Goal: Information Seeking & Learning: Learn about a topic

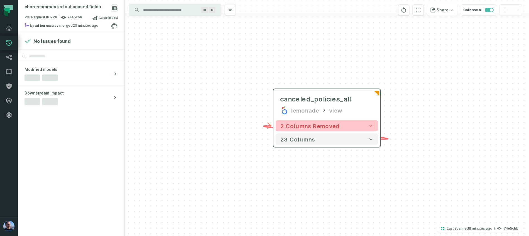
click at [366, 127] on button "2 columns removed" at bounding box center [327, 126] width 102 height 11
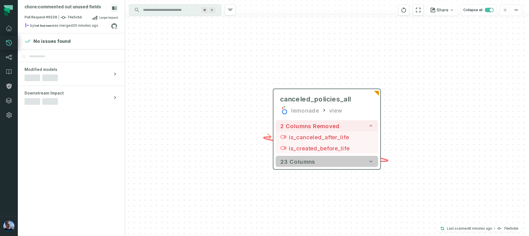
click at [352, 162] on button "23 columns" at bounding box center [327, 161] width 102 height 11
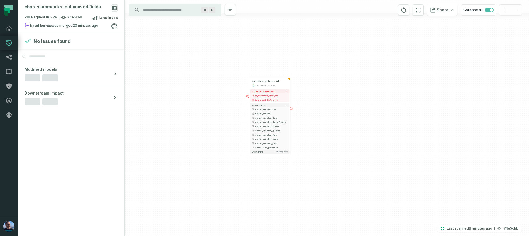
drag, startPoint x: 384, startPoint y: 185, endPoint x: 309, endPoint y: 109, distance: 106.7
click at [309, 109] on div "+ canceled_policies_all lemonade view + 2 columns removed - is_canceled_after_l…" at bounding box center [327, 118] width 404 height 236
click at [97, 16] on icon at bounding box center [95, 17] width 6 height 4
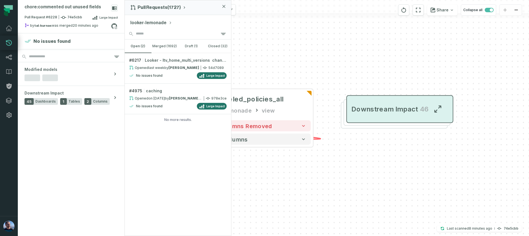
click at [394, 105] on span "Downstream Impact" at bounding box center [384, 109] width 66 height 9
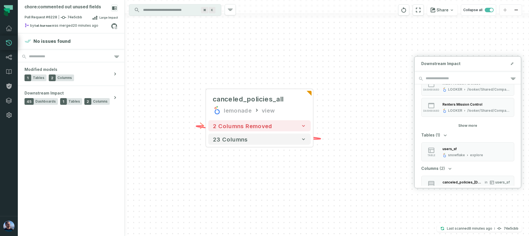
scroll to position [326, 0]
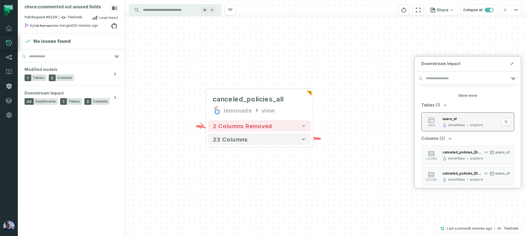
click at [459, 128] on button "table users_sf snowflake explore" at bounding box center [467, 122] width 93 height 19
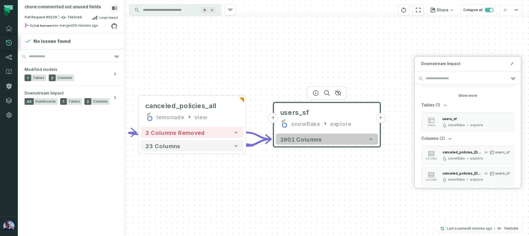
click at [363, 143] on button "1901 columns" at bounding box center [327, 139] width 102 height 11
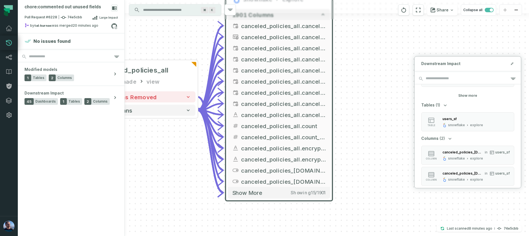
drag, startPoint x: 394, startPoint y: 187, endPoint x: 343, endPoint y: 55, distance: 140.7
click at [343, 55] on div "+ canceled_policies_all lemonade view + 2 columns removed 23 columns + users_sf…" at bounding box center [327, 118] width 404 height 236
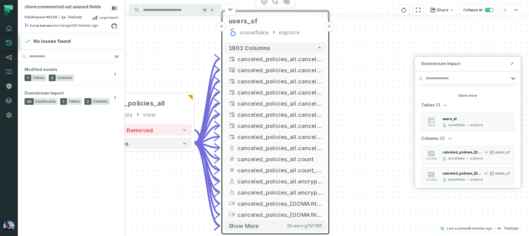
drag, startPoint x: 374, startPoint y: 70, endPoint x: 374, endPoint y: 158, distance: 88.6
click at [374, 158] on div "+ canceled_policies_all lemonade view + 2 columns removed 23 columns + users_sf…" at bounding box center [327, 118] width 404 height 236
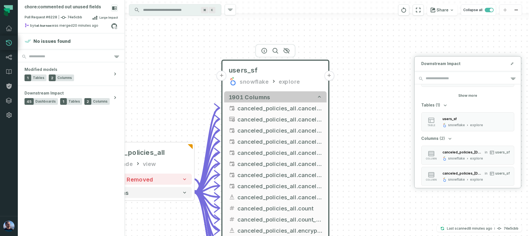
click at [318, 97] on icon "button" at bounding box center [320, 97] width 6 height 6
click at [320, 96] on icon "button" at bounding box center [319, 97] width 3 height 2
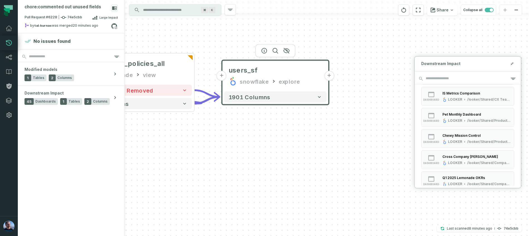
scroll to position [145, 0]
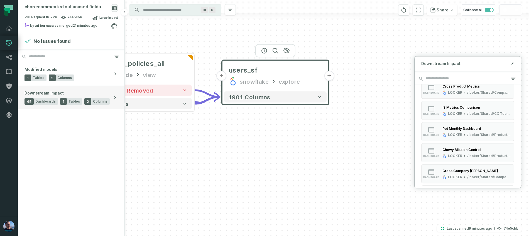
click at [116, 98] on icon "button" at bounding box center [115, 98] width 6 height 6
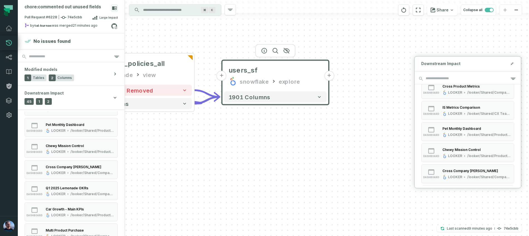
scroll to position [177, 0]
click at [82, 150] on div "/looker/Shared/Product & Engineering/Pet" at bounding box center [92, 152] width 44 height 4
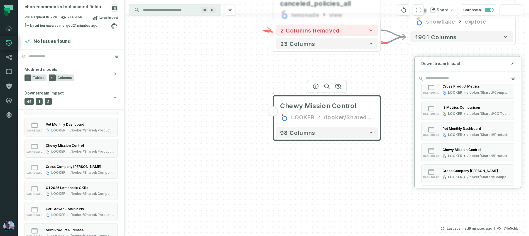
click at [273, 113] on button "+" at bounding box center [273, 112] width 10 height 10
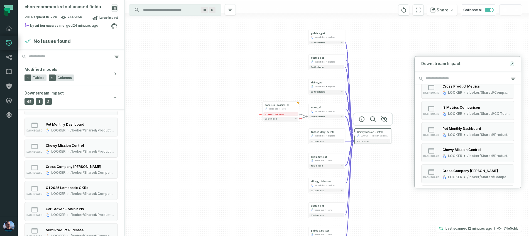
click at [511, 65] on icon at bounding box center [511, 64] width 1 height 1
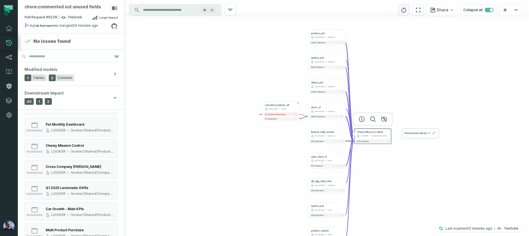
click at [406, 10] on icon "reset" at bounding box center [404, 9] width 5 height 5
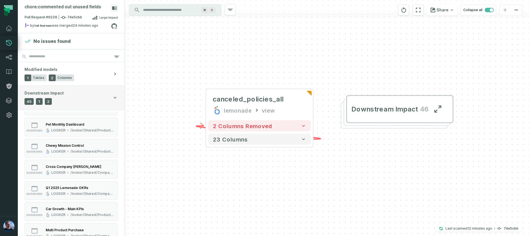
click at [114, 101] on button "Downstream Impact 45 Dashboards 1 Tables 2 Columns" at bounding box center [71, 97] width 107 height 23
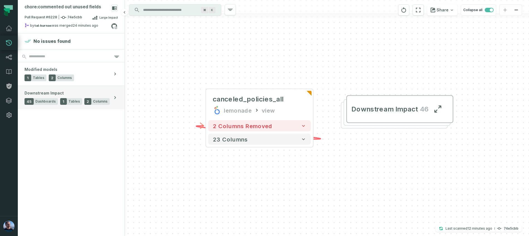
click at [116, 94] on button "Downstream Impact 45 Dashboards 1 Tables 2 Columns" at bounding box center [71, 97] width 107 height 23
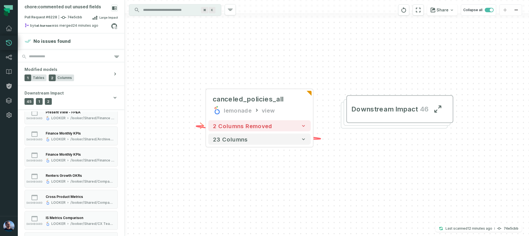
scroll to position [0, 0]
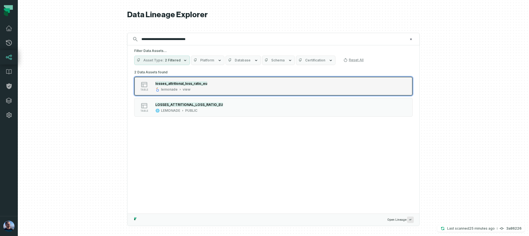
type input "**********"
click at [180, 80] on button "table losses_attritional_loss_ratio_eu lemonade view" at bounding box center [273, 86] width 278 height 19
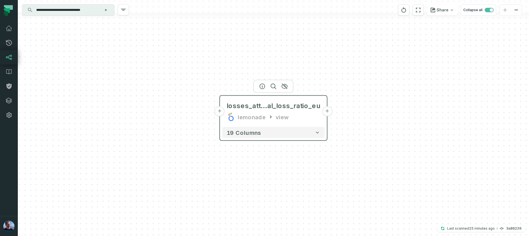
click at [327, 110] on button "+" at bounding box center [327, 112] width 10 height 10
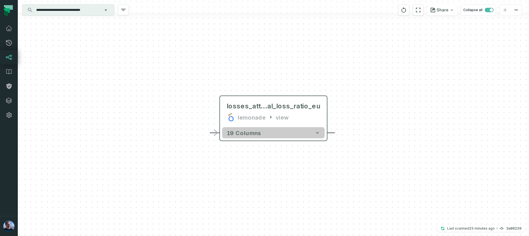
click at [313, 134] on button "19 columns" at bounding box center [273, 133] width 102 height 11
click at [320, 136] on icon "button" at bounding box center [318, 133] width 6 height 6
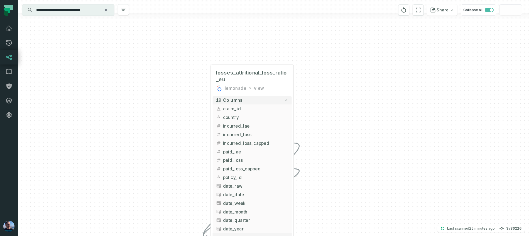
drag, startPoint x: 375, startPoint y: 168, endPoint x: 343, endPoint y: 147, distance: 38.5
click at [343, 147] on div "+ losses_attritional_loss_ratio_eu lemonade view - 19 columns + claim_id + coun…" at bounding box center [273, 118] width 511 height 236
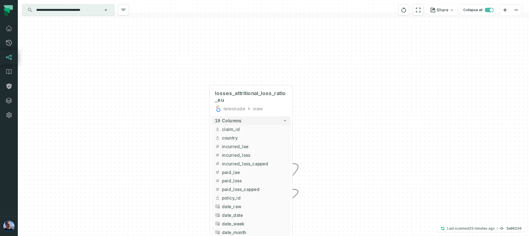
click at [107, 9] on icon "Clear search query" at bounding box center [106, 10] width 2 height 2
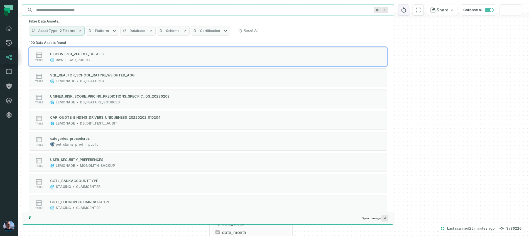
click at [407, 9] on icon "reset" at bounding box center [404, 10] width 6 height 7
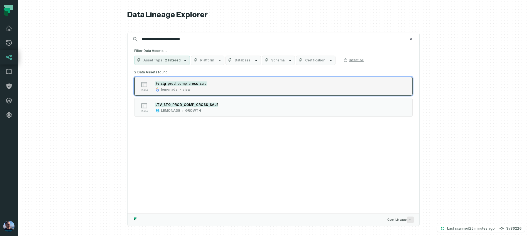
type input "**********"
click at [243, 85] on div "table ltv_stg_prod_comp_cross_sale lemonade view" at bounding box center [204, 86] width 139 height 11
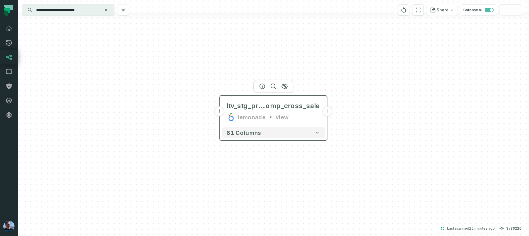
click at [328, 112] on button "+" at bounding box center [327, 112] width 10 height 10
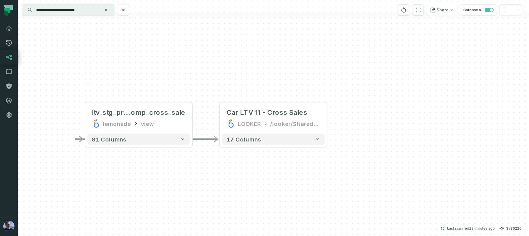
click at [106, 10] on icon "Clear search query" at bounding box center [106, 10] width 2 height 2
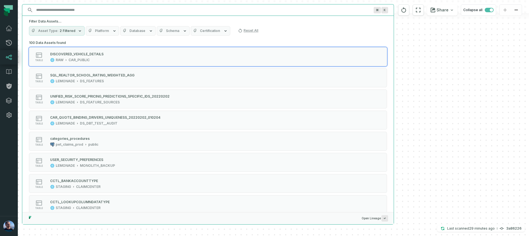
paste input "**********"
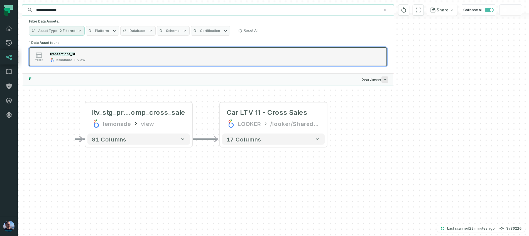
type input "**********"
click at [111, 51] on button "table transactions_sf lemonade view" at bounding box center [208, 56] width 358 height 19
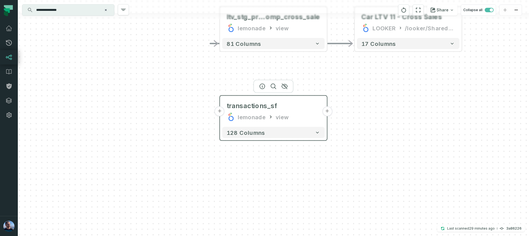
click at [326, 113] on button "+" at bounding box center [327, 112] width 10 height 10
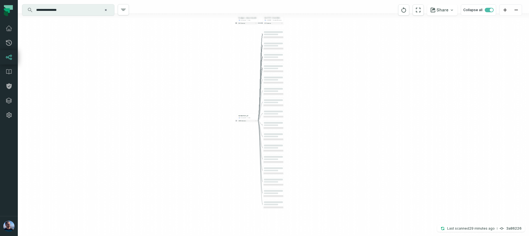
click at [246, 90] on div "+ Car LTV 11 - Cross Sales LOOKER /looker/Shared/Growth/Growth - 2025 Dashboard…" at bounding box center [273, 118] width 511 height 236
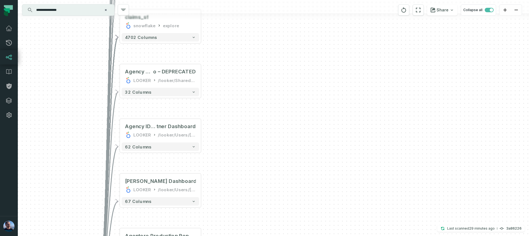
drag, startPoint x: 215, startPoint y: 87, endPoint x: 216, endPoint y: 70, distance: 17.3
click at [215, 63] on div "+ policies_sf snowflake explore + 5426 columns + policy_commissions snowflake e…" at bounding box center [273, 118] width 511 height 236
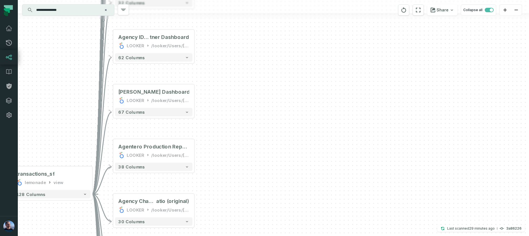
drag, startPoint x: 230, startPoint y: 116, endPoint x: 229, endPoint y: 141, distance: 24.2
click at [228, 70] on div "+ policies_sf snowflake explore + 5426 columns + policy_commissions snowflake e…" at bounding box center [273, 118] width 511 height 236
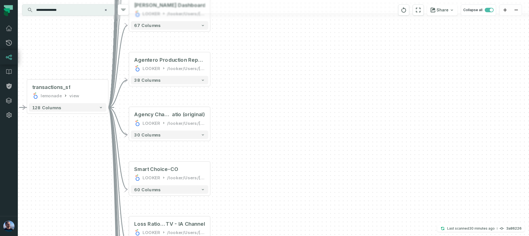
drag, startPoint x: 234, startPoint y: 89, endPoint x: 238, endPoint y: 93, distance: 5.5
click at [243, 71] on div "+ policies_sf snowflake explore + 5426 columns + policy_commissions snowflake e…" at bounding box center [273, 118] width 511 height 236
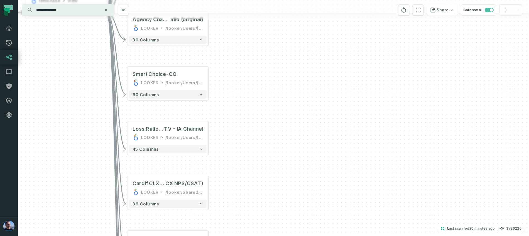
drag, startPoint x: 228, startPoint y: 160, endPoint x: 228, endPoint y: 60, distance: 100.2
click at [228, 60] on div "+ policies_sf snowflake explore + 5426 columns + policy_commissions snowflake e…" at bounding box center [273, 118] width 511 height 236
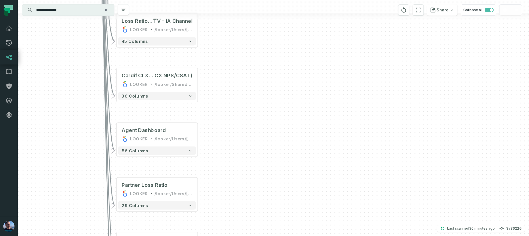
drag, startPoint x: 222, startPoint y: 95, endPoint x: 222, endPoint y: 62, distance: 32.9
click at [222, 62] on div "+ policies_sf snowflake explore + 5426 columns + policy_commissions snowflake e…" at bounding box center [273, 118] width 511 height 236
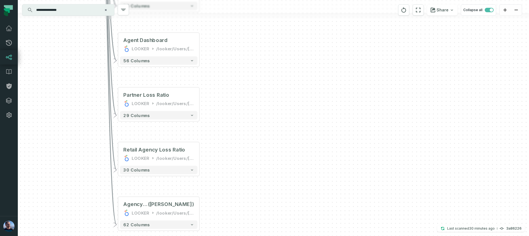
drag, startPoint x: 221, startPoint y: 69, endPoint x: 222, endPoint y: 50, distance: 19.3
click at [222, 49] on div "+ policies_sf snowflake explore + 5426 columns + policy_commissions snowflake e…" at bounding box center [273, 118] width 511 height 236
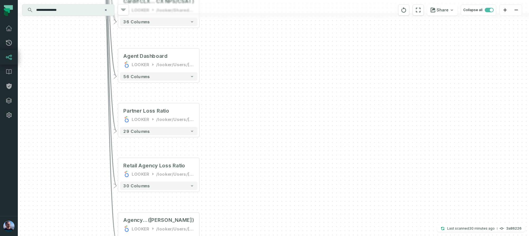
drag, startPoint x: 226, startPoint y: 88, endPoint x: 224, endPoint y: 161, distance: 72.7
click at [224, 161] on div "+ policies_sf snowflake explore + 5426 columns + policy_commissions snowflake e…" at bounding box center [273, 118] width 511 height 236
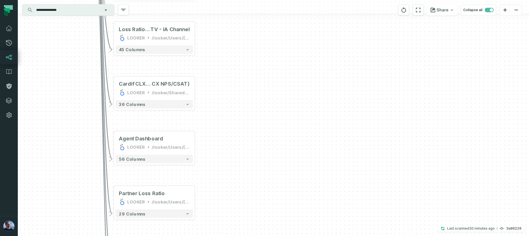
click at [236, 124] on div "+ policies_sf snowflake explore + 5426 columns + policy_commissions snowflake e…" at bounding box center [273, 118] width 511 height 236
drag, startPoint x: 242, startPoint y: 143, endPoint x: 242, endPoint y: 154, distance: 11.4
click at [242, 155] on div "+ policies_sf snowflake explore + 5426 columns + policy_commissions snowflake e…" at bounding box center [273, 118] width 511 height 236
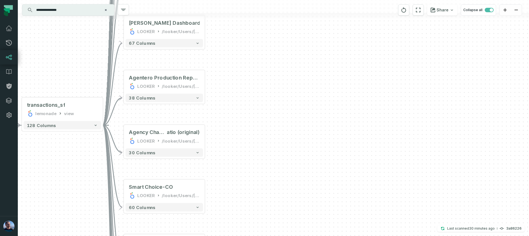
drag, startPoint x: 243, startPoint y: 147, endPoint x: 244, endPoint y: 162, distance: 14.2
click at [244, 162] on div "+ policies_sf snowflake explore + 5426 columns + policy_commissions snowflake e…" at bounding box center [273, 118] width 511 height 236
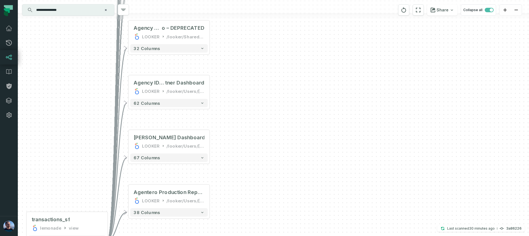
drag, startPoint x: 243, startPoint y: 69, endPoint x: 248, endPoint y: 180, distance: 111.5
click at [248, 181] on div "+ policies_sf snowflake explore + 5426 columns + policy_commissions snowflake e…" at bounding box center [273, 118] width 511 height 236
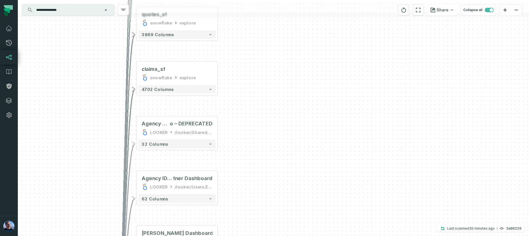
drag, startPoint x: 245, startPoint y: 55, endPoint x: 253, endPoint y: 150, distance: 95.0
click at [253, 152] on div "+ policies_sf snowflake explore + 5426 columns + policy_commissions snowflake e…" at bounding box center [273, 118] width 511 height 236
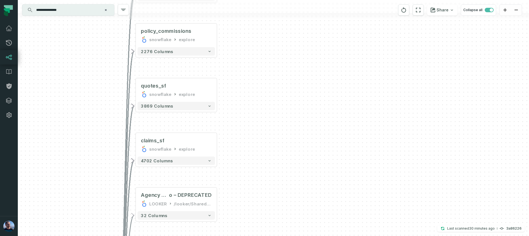
click at [250, 150] on div "+ policies_sf snowflake explore + 5426 columns + policy_commissions snowflake e…" at bounding box center [273, 118] width 511 height 236
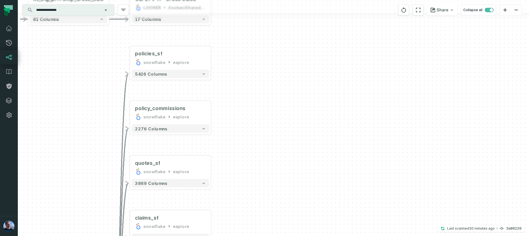
click at [245, 143] on div "+ policies_sf snowflake explore + 5426 columns + policy_commissions snowflake e…" at bounding box center [273, 118] width 511 height 236
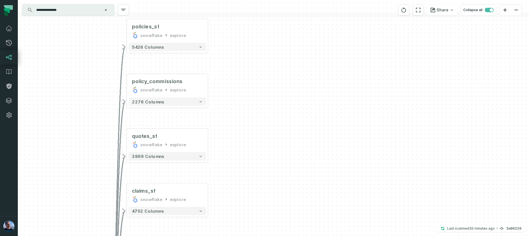
click at [242, 113] on div "+ policies_sf snowflake explore + 5426 columns + policy_commissions snowflake e…" at bounding box center [273, 118] width 511 height 236
click at [329, 45] on div "+ policies_sf snowflake explore + 5426 columns + policy_commissions snowflake e…" at bounding box center [273, 118] width 511 height 236
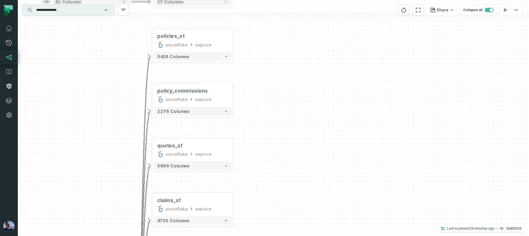
drag, startPoint x: 305, startPoint y: 58, endPoint x: 327, endPoint y: 64, distance: 23.1
click at [331, 66] on div "+ policies_sf snowflake explore + 5426 columns + policy_commissions snowflake e…" at bounding box center [273, 118] width 511 height 236
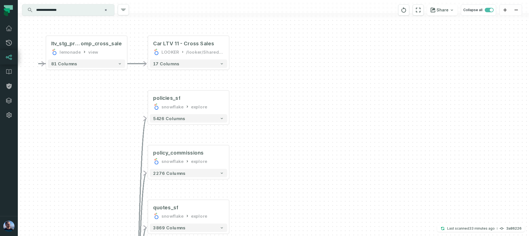
drag, startPoint x: 320, startPoint y: 81, endPoint x: 291, endPoint y: 106, distance: 38.3
click at [309, 129] on div "+ policies_sf snowflake explore + 5426 columns + policy_commissions snowflake e…" at bounding box center [273, 118] width 511 height 236
click at [202, 25] on icon "button" at bounding box center [200, 25] width 6 height 5
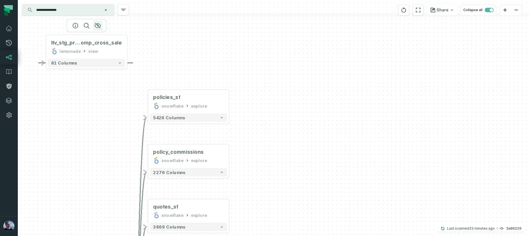
click at [97, 26] on icon "button" at bounding box center [97, 25] width 7 height 7
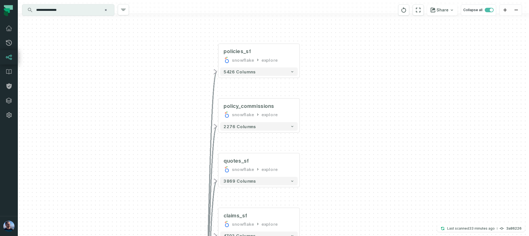
drag, startPoint x: 148, startPoint y: 102, endPoint x: 231, endPoint y: -1, distance: 132.7
click at [231, 0] on html "Pull Requests Dashboard Lineage Data Catalog Policies Integrations Settings Tal…" at bounding box center [264, 118] width 529 height 236
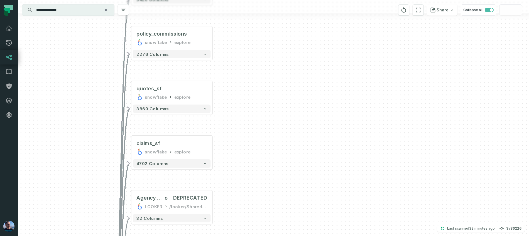
drag, startPoint x: 248, startPoint y: 75, endPoint x: 239, endPoint y: 65, distance: 13.4
click at [238, 65] on div "+ policies_sf snowflake explore + 5426 columns + policy_commissions snowflake e…" at bounding box center [273, 118] width 511 height 236
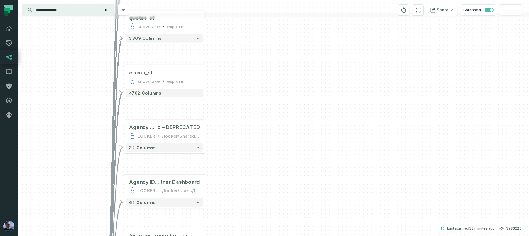
drag, startPoint x: 249, startPoint y: 90, endPoint x: 247, endPoint y: 27, distance: 62.7
click at [241, 30] on div "+ policies_sf snowflake explore + 5426 columns + policy_commissions snowflake e…" at bounding box center [273, 118] width 511 height 236
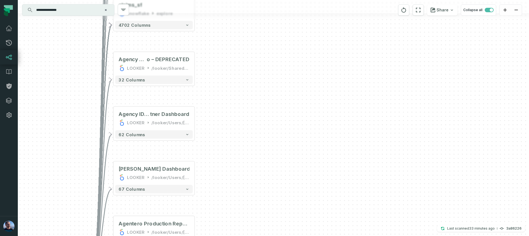
drag, startPoint x: 237, startPoint y: 122, endPoint x: 228, endPoint y: 71, distance: 51.8
click at [228, 67] on div "+ policies_sf snowflake explore + 5426 columns + policy_commissions snowflake e…" at bounding box center [273, 118] width 511 height 236
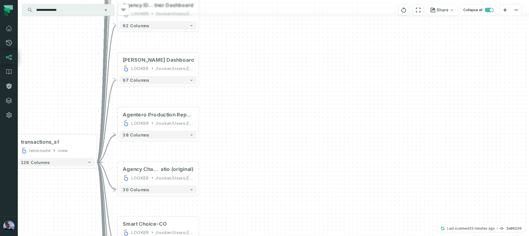
drag, startPoint x: 236, startPoint y: 106, endPoint x: 238, endPoint y: 55, distance: 50.4
click at [238, 55] on div "+ policies_sf snowflake explore + 5426 columns + policy_commissions snowflake e…" at bounding box center [273, 118] width 511 height 236
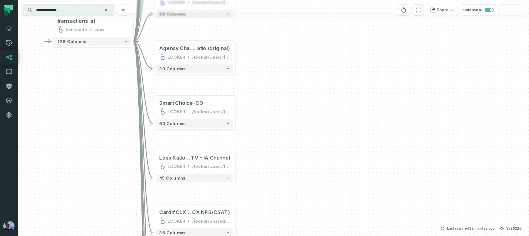
drag, startPoint x: 274, startPoint y: 58, endPoint x: 278, endPoint y: 29, distance: 28.6
click at [278, 29] on div "+ policies_sf snowflake explore + 5426 columns + policy_commissions snowflake e…" at bounding box center [273, 118] width 511 height 236
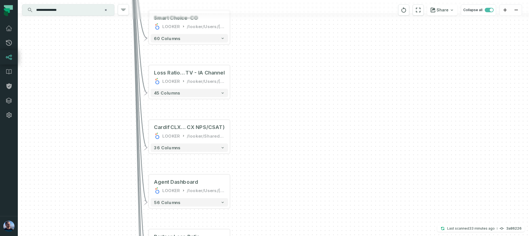
drag, startPoint x: 272, startPoint y: 84, endPoint x: 269, endPoint y: 87, distance: 4.7
click at [269, 62] on div "+ policies_sf snowflake explore + 5426 columns + policy_commissions snowflake e…" at bounding box center [273, 118] width 511 height 236
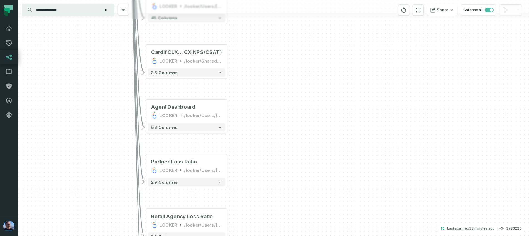
drag, startPoint x: 267, startPoint y: 114, endPoint x: 265, endPoint y: 78, distance: 35.7
click at [265, 78] on div "+ policies_sf snowflake explore + 5426 columns + policy_commissions snowflake e…" at bounding box center [273, 118] width 511 height 236
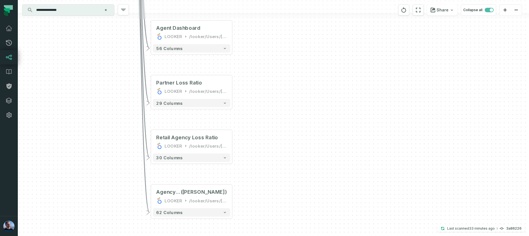
drag, startPoint x: 237, startPoint y: 170, endPoint x: 249, endPoint y: 105, distance: 65.7
click at [249, 105] on div "+ policies_sf snowflake explore + 5426 columns + policy_commissions snowflake e…" at bounding box center [273, 118] width 511 height 236
click at [403, 10] on icon "reset" at bounding box center [404, 9] width 5 height 5
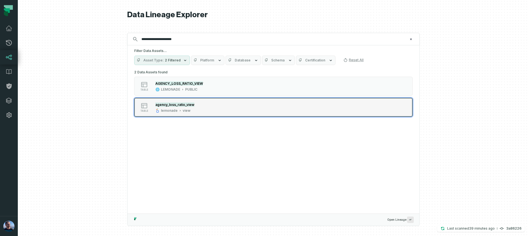
type input "**********"
click at [171, 104] on mark "agency_loss_ratio_view" at bounding box center [174, 105] width 39 height 4
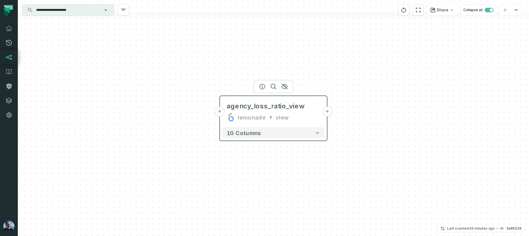
click at [330, 109] on button "+" at bounding box center [327, 112] width 10 height 10
click at [327, 113] on button "+" at bounding box center [327, 112] width 10 height 10
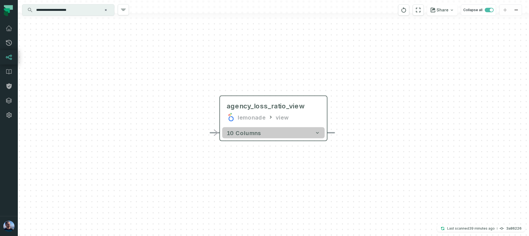
click at [310, 135] on button "10 columns" at bounding box center [273, 133] width 102 height 11
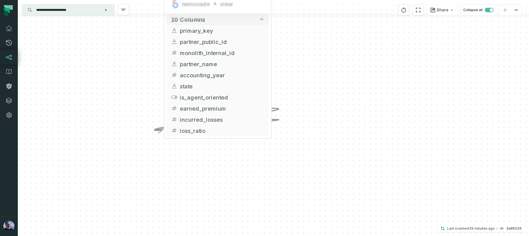
drag, startPoint x: 353, startPoint y: 176, endPoint x: 298, endPoint y: 62, distance: 126.5
click at [298, 62] on div "+ agency_loss_ratio_view lemonade view - 10 columns + primary_key + partner_pub…" at bounding box center [273, 118] width 511 height 236
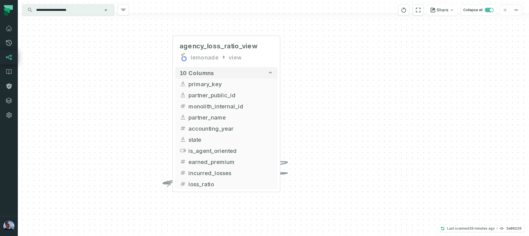
drag, startPoint x: 298, startPoint y: 63, endPoint x: 307, endPoint y: 116, distance: 53.1
click at [307, 116] on div "+ agency_loss_ratio_view lemonade view - 10 columns + primary_key + partner_pub…" at bounding box center [273, 118] width 511 height 236
